Goal: Transaction & Acquisition: Purchase product/service

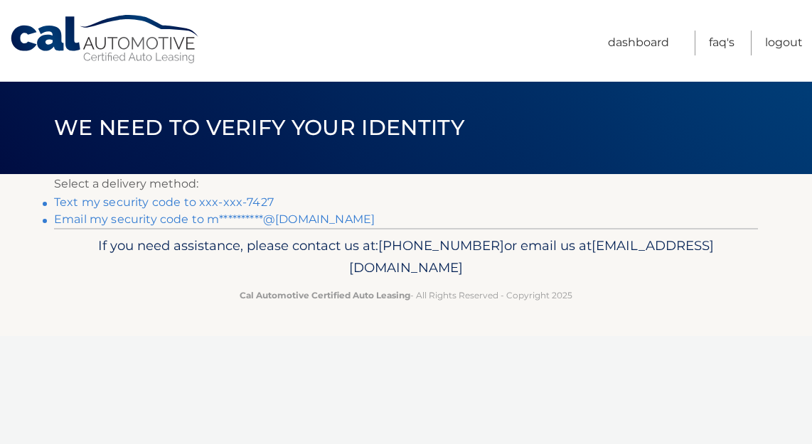
click at [211, 203] on link "Text my security code to xxx-xxx-7427" at bounding box center [164, 202] width 220 height 14
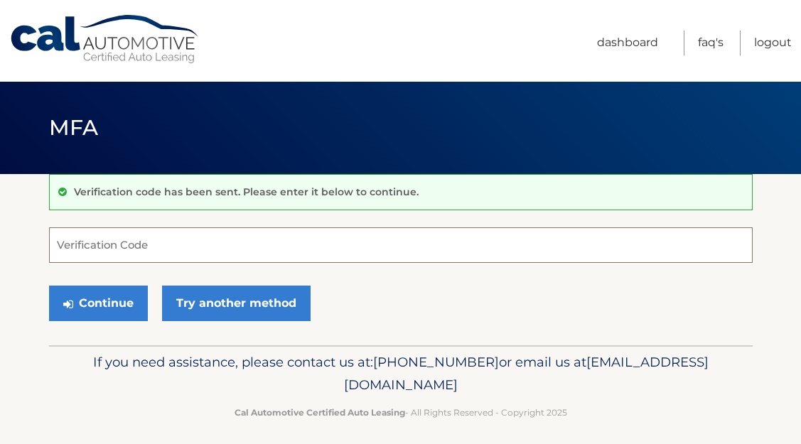
click at [159, 240] on input "Verification Code" at bounding box center [401, 245] width 704 height 36
type input "039616"
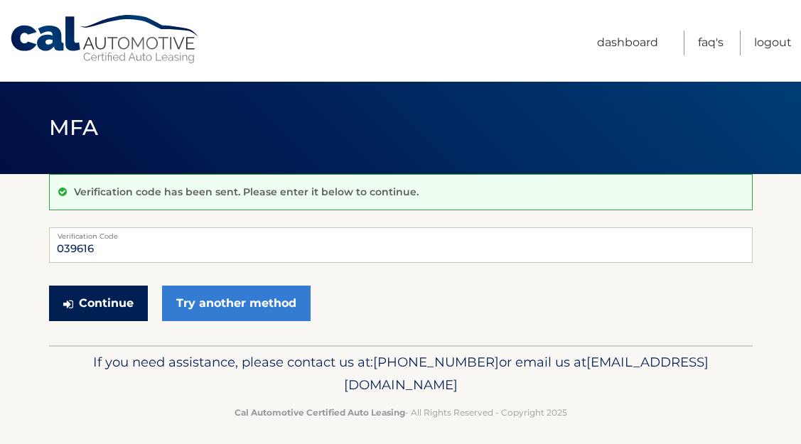
click at [102, 299] on button "Continue" at bounding box center [98, 304] width 99 height 36
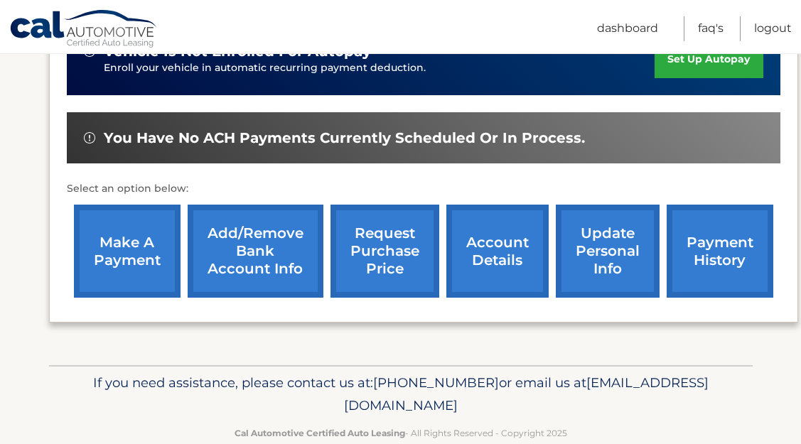
scroll to position [417, 0]
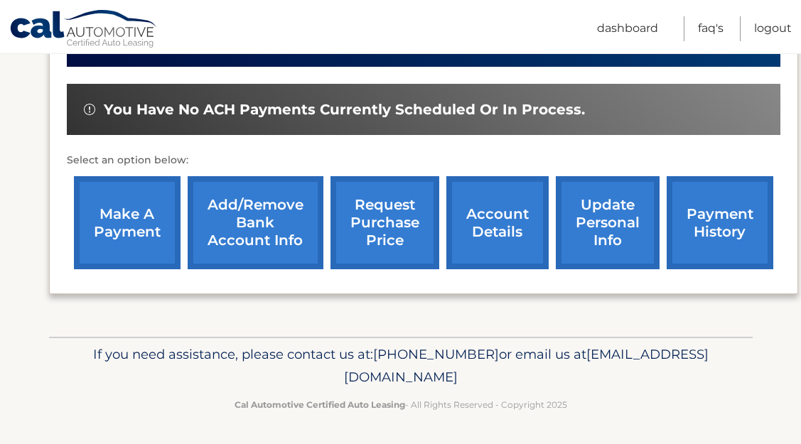
click at [122, 225] on link "make a payment" at bounding box center [127, 222] width 107 height 93
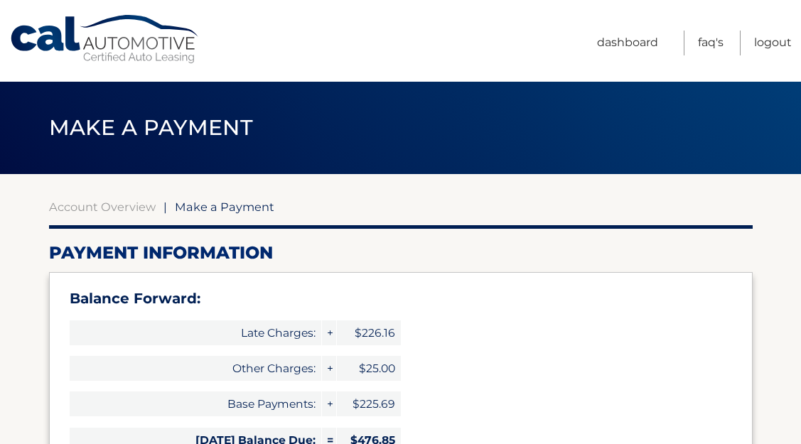
select select "NWU4Mjc5NmUtOGI1NC00ZWU4LWI5NjgtOTI4NWVlZWRmM2Y2"
click at [623, 43] on link "Dashboard" at bounding box center [627, 43] width 61 height 25
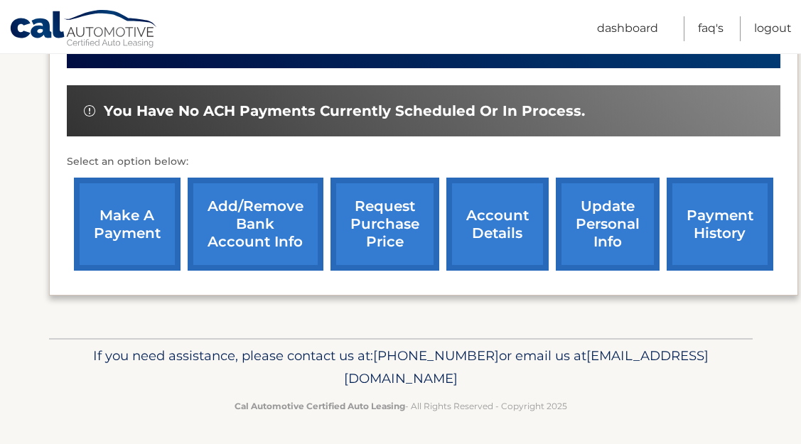
scroll to position [417, 0]
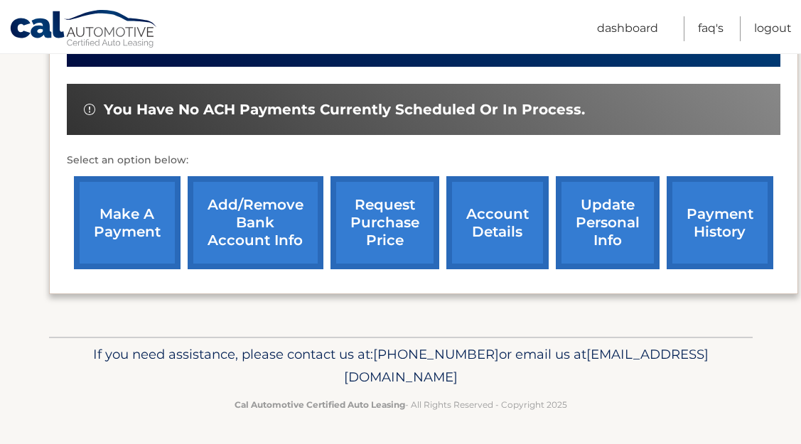
click at [704, 223] on link "payment history" at bounding box center [720, 222] width 107 height 93
click at [129, 236] on link "make a payment" at bounding box center [127, 222] width 107 height 93
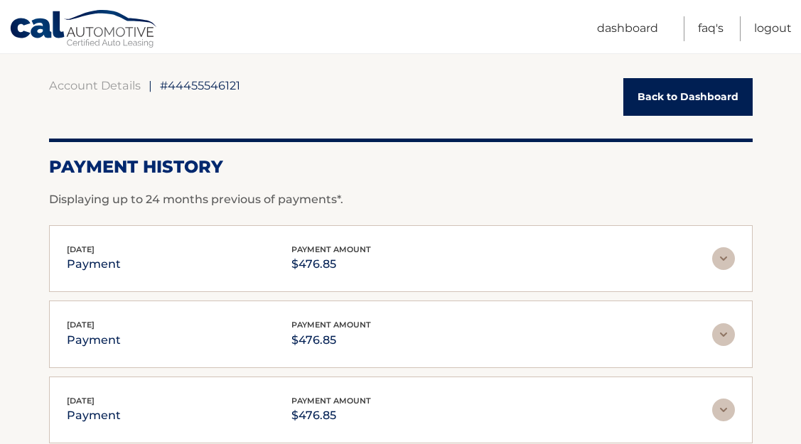
scroll to position [142, 0]
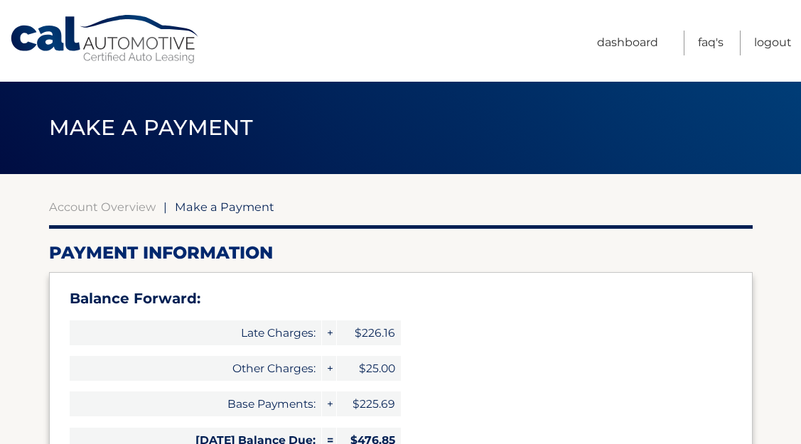
select select "NWU4Mjc5NmUtOGI1NC00ZWU4LWI5NjgtOTI4NWVlZWRmM2Y2"
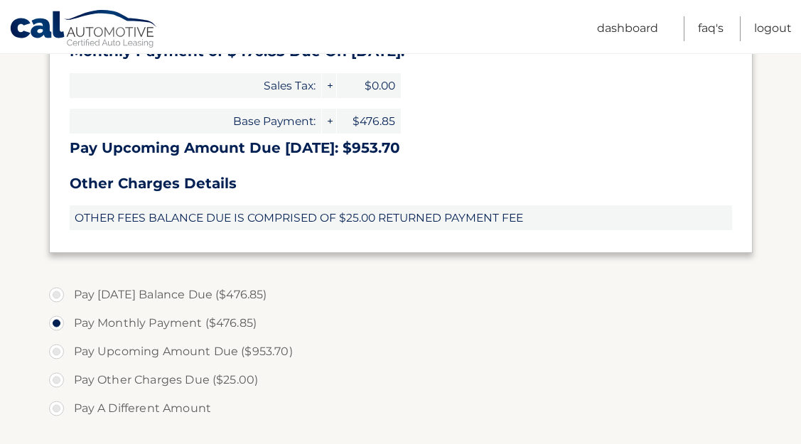
scroll to position [426, 0]
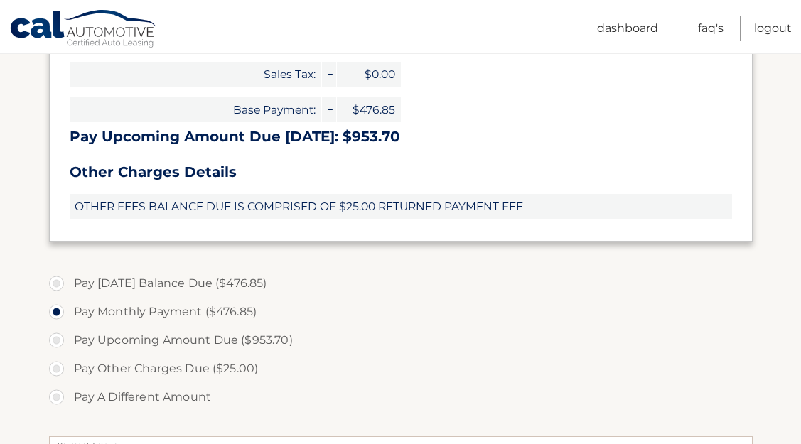
click at [61, 285] on label "Pay [DATE] Balance Due ($476.85)" at bounding box center [401, 283] width 704 height 28
click at [61, 285] on input "Pay [DATE] Balance Due ($476.85)" at bounding box center [62, 280] width 14 height 23
radio input "true"
drag, startPoint x: 58, startPoint y: 310, endPoint x: 67, endPoint y: 309, distance: 8.6
click at [58, 310] on label "Pay Monthly Payment ($476.85)" at bounding box center [401, 312] width 704 height 28
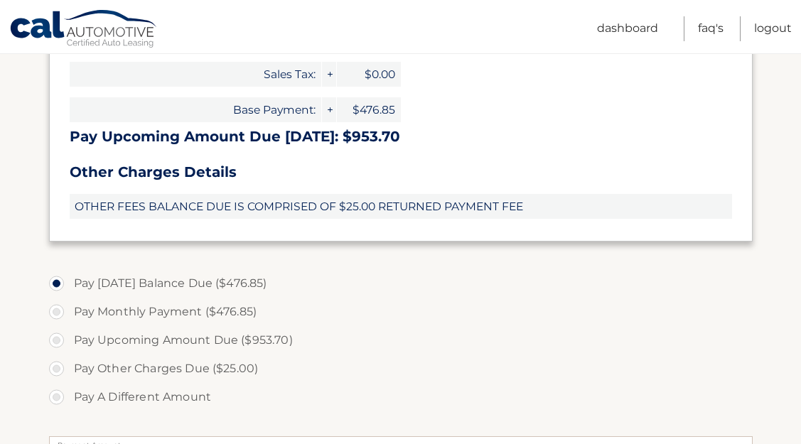
click at [58, 310] on input "Pay Monthly Payment ($476.85)" at bounding box center [62, 309] width 14 height 23
radio input "true"
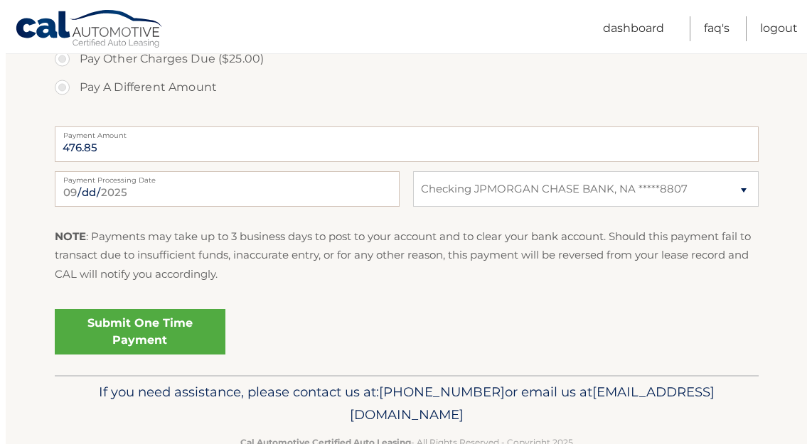
scroll to position [775, 0]
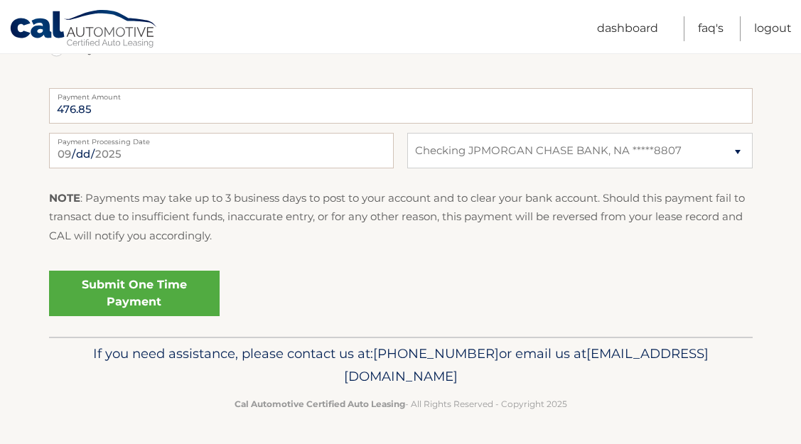
click at [154, 289] on link "Submit One Time Payment" at bounding box center [134, 293] width 171 height 45
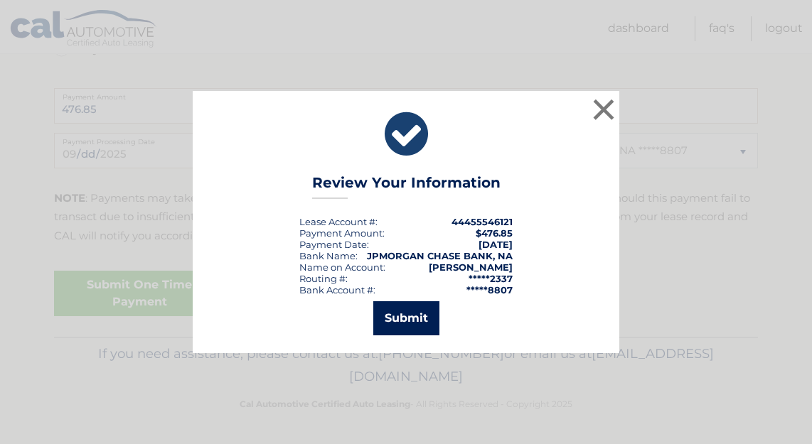
click at [404, 322] on button "Submit" at bounding box center [406, 318] width 66 height 34
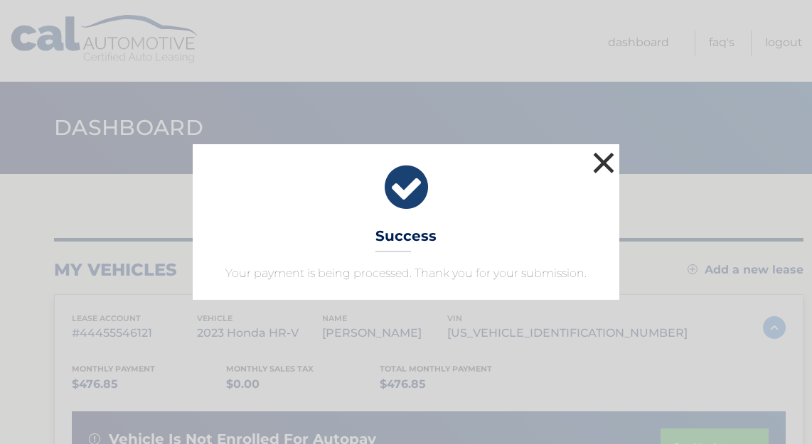
click at [601, 166] on button "×" at bounding box center [603, 163] width 28 height 28
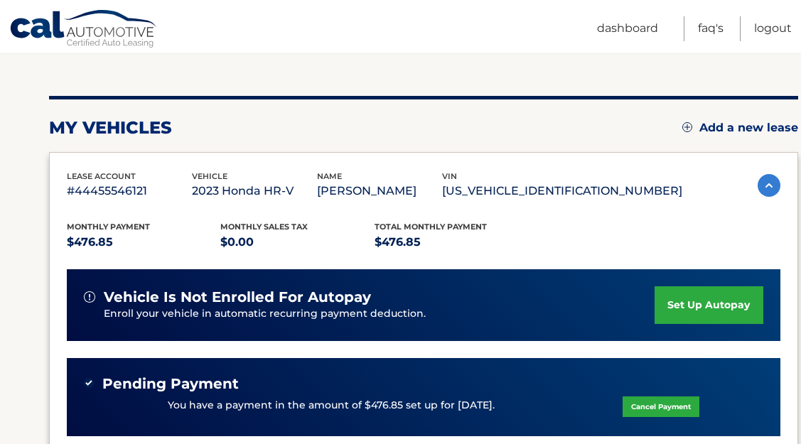
scroll to position [213, 0]
